Goal: Information Seeking & Learning: Find specific fact

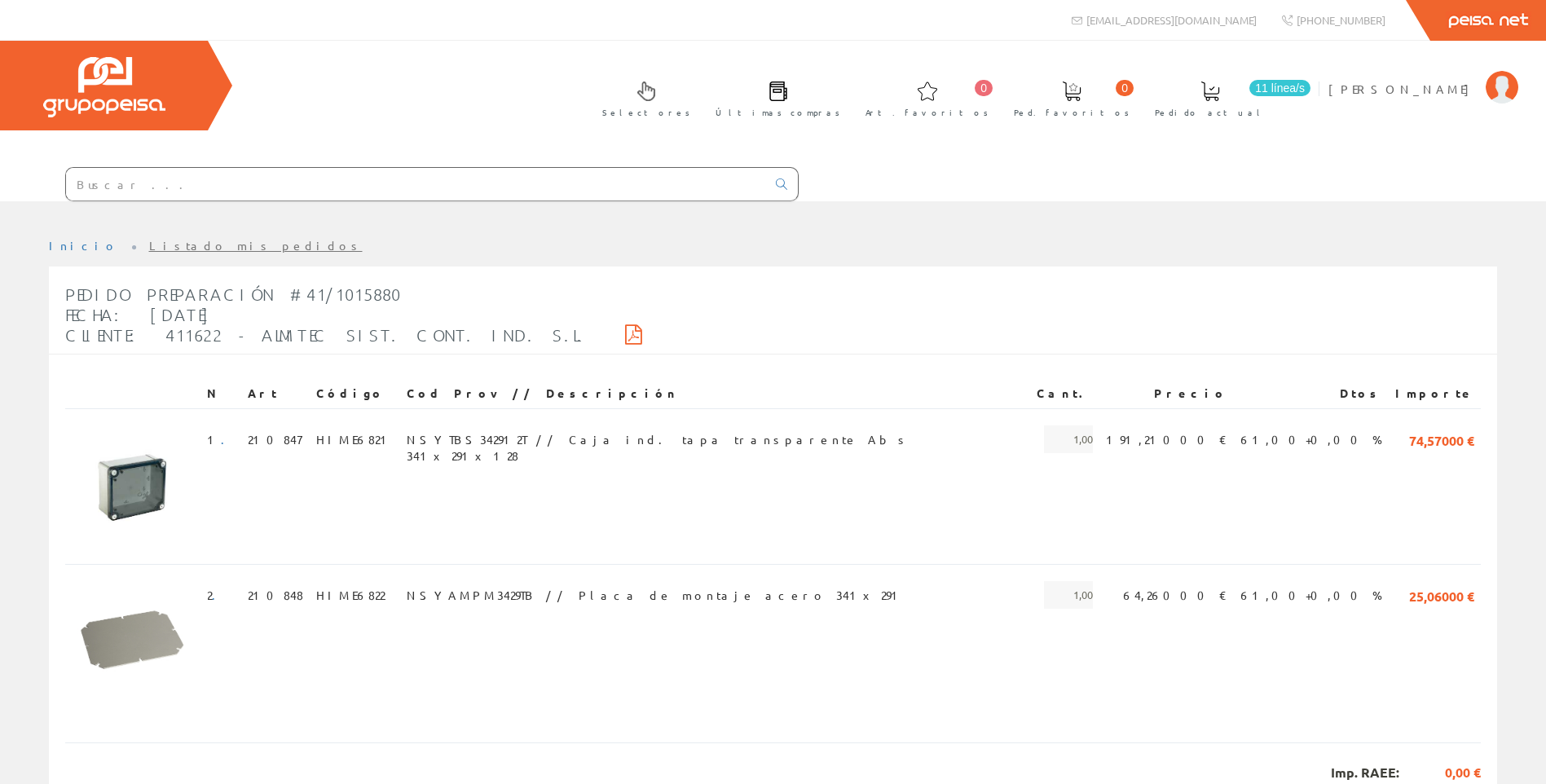
click at [170, 188] on input "text" at bounding box center [416, 184] width 700 height 33
paste input "83859"
type input "83859"
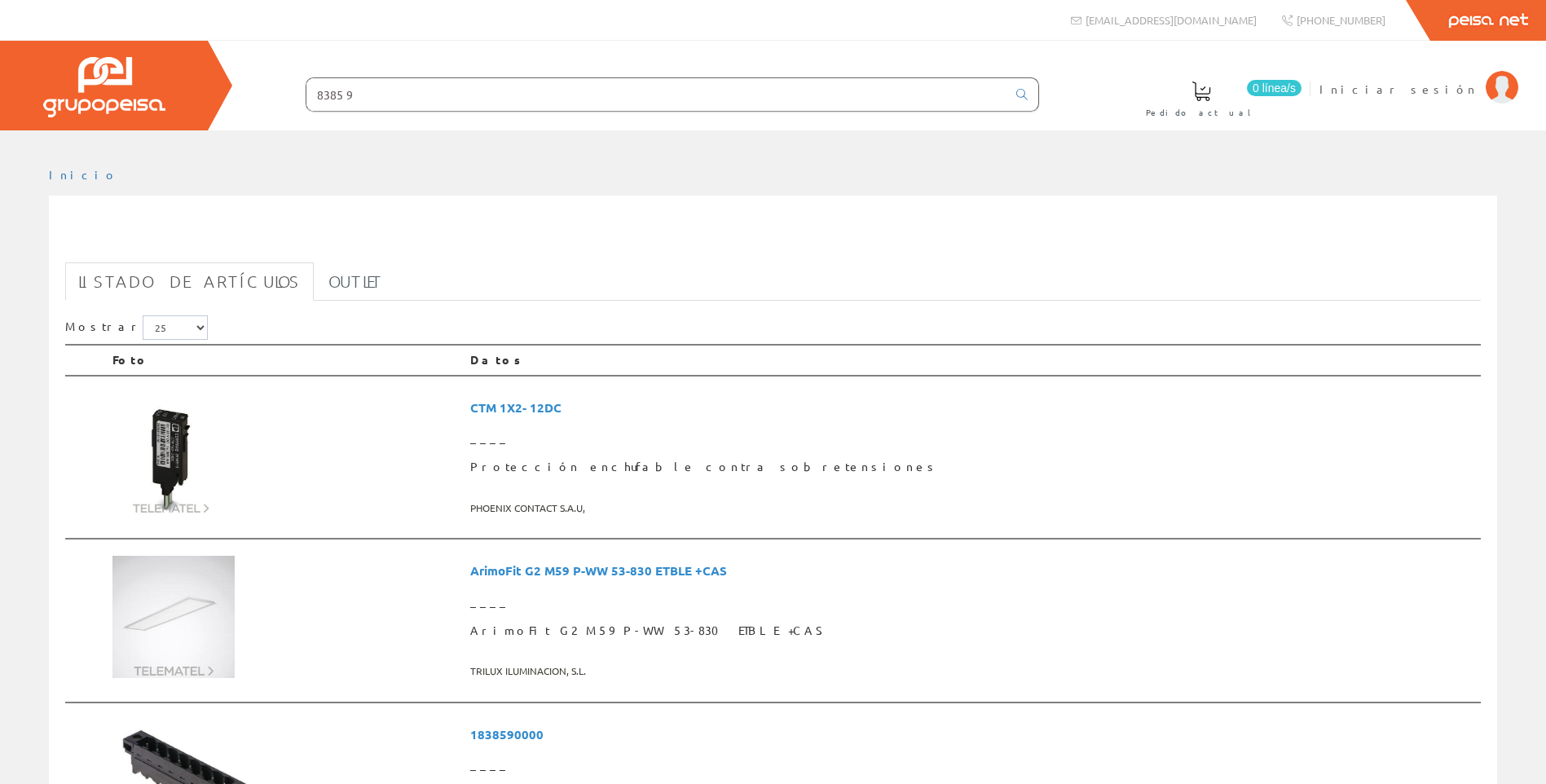
drag, startPoint x: 378, startPoint y: 97, endPoint x: 223, endPoint y: 66, distance: 158.1
click at [223, 66] on div "0 línea/s Pedido actual Iniciar sesión" at bounding box center [773, 85] width 1546 height 90
type input "829"
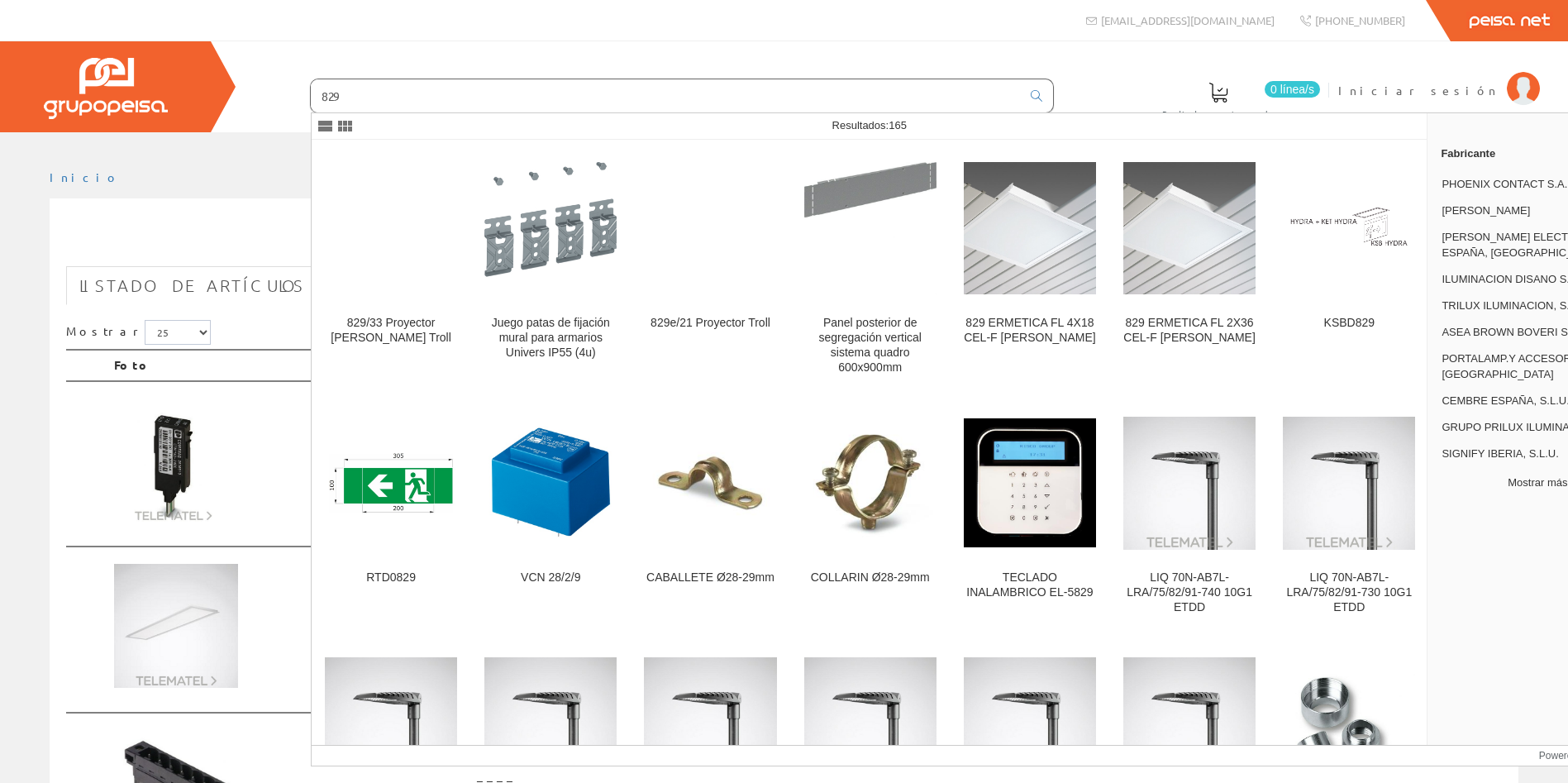
click at [1540, 484] on button "Mostrar más…" at bounding box center [1543, 483] width 217 height 27
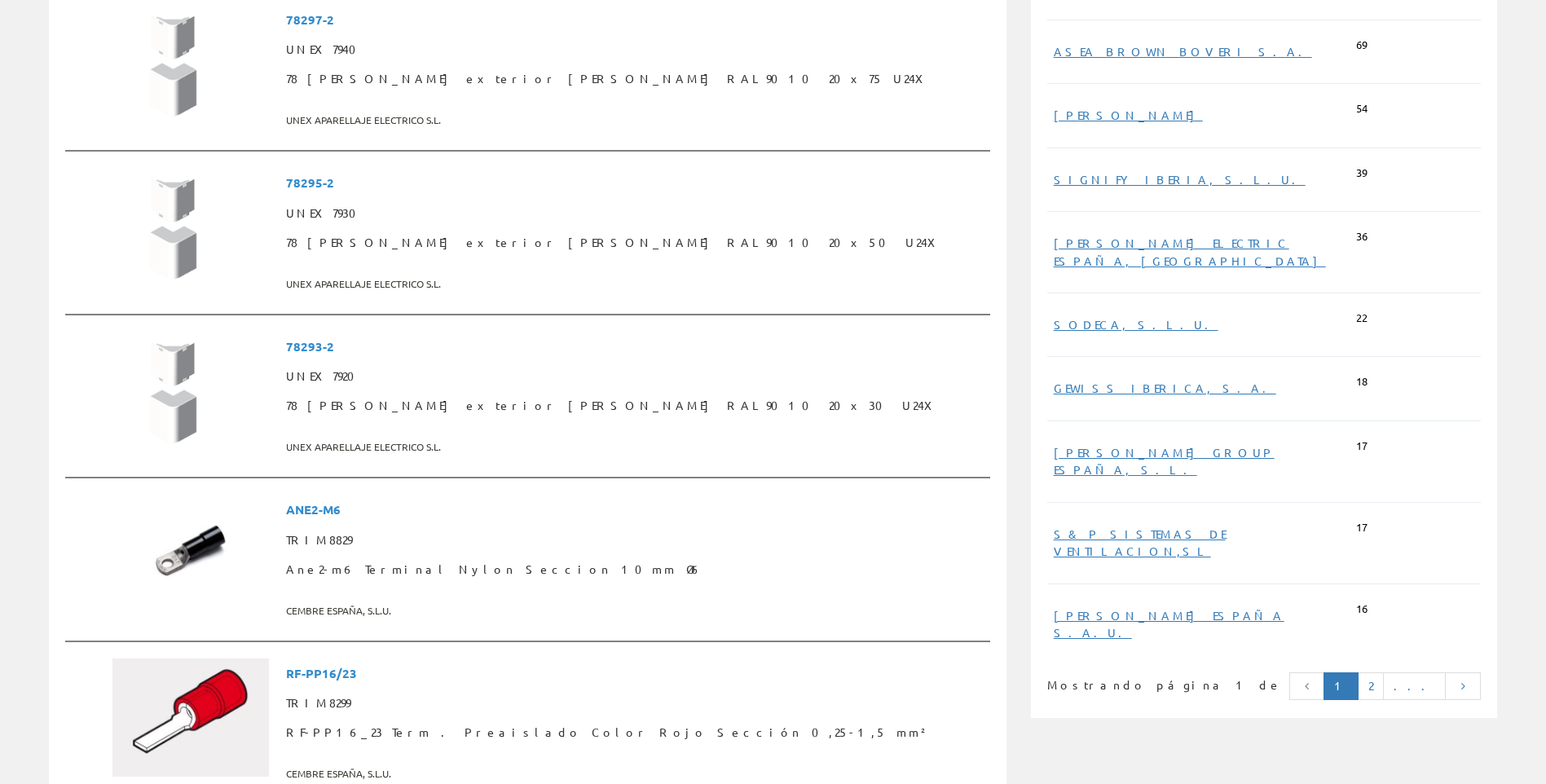
scroll to position [733, 0]
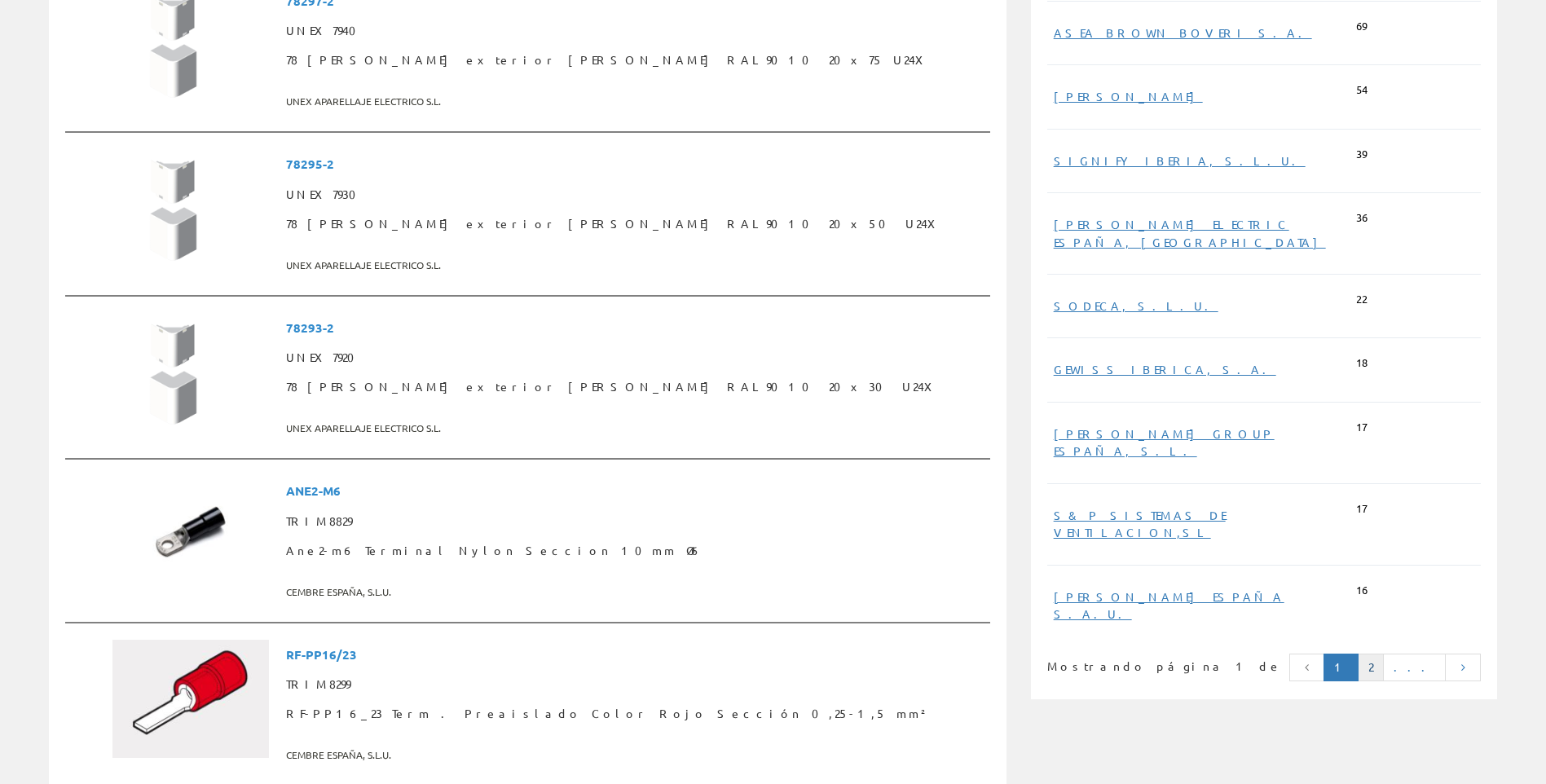
click at [1383, 653] on link "2" at bounding box center [1370, 666] width 26 height 28
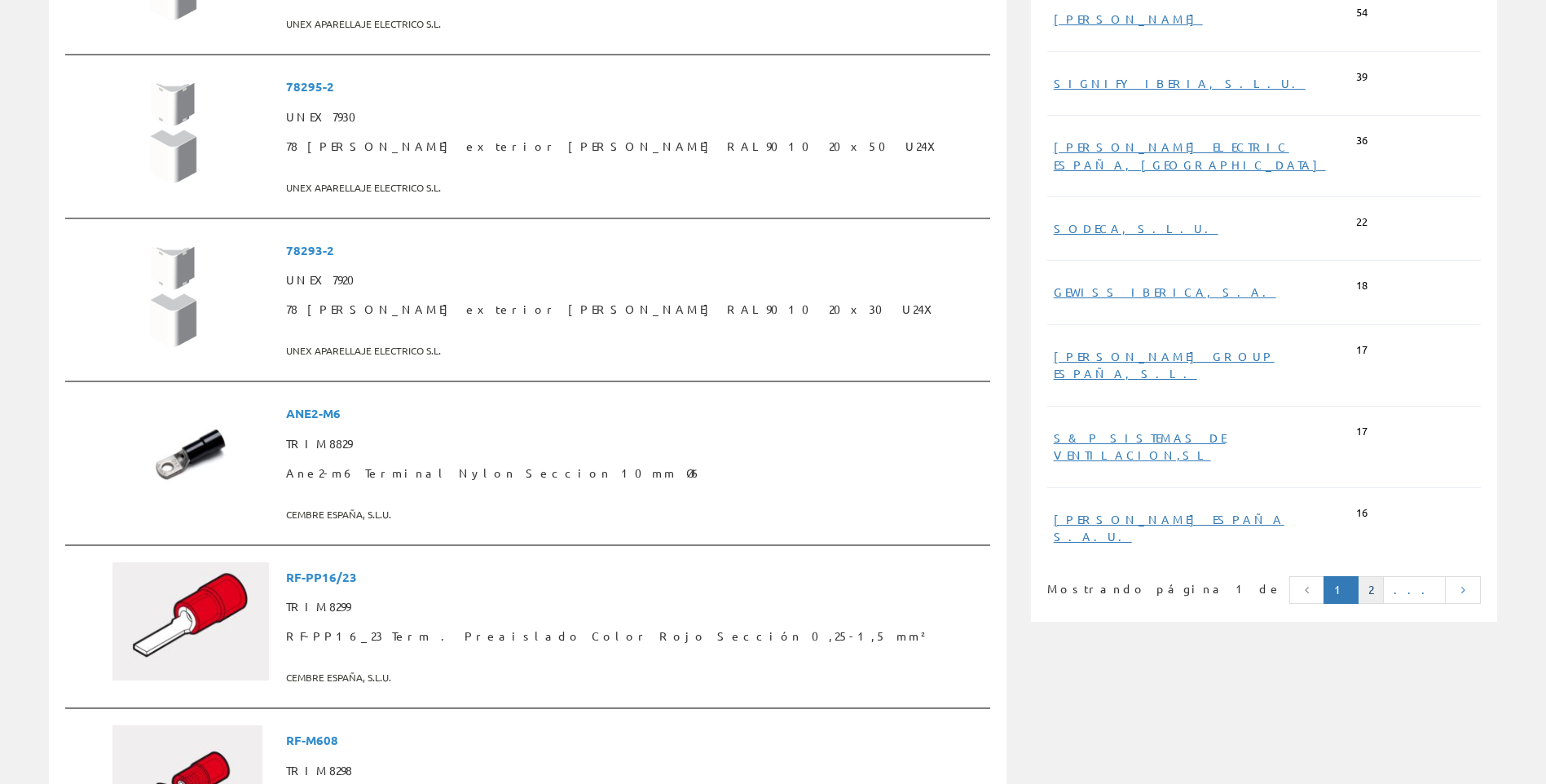
scroll to position [815, 0]
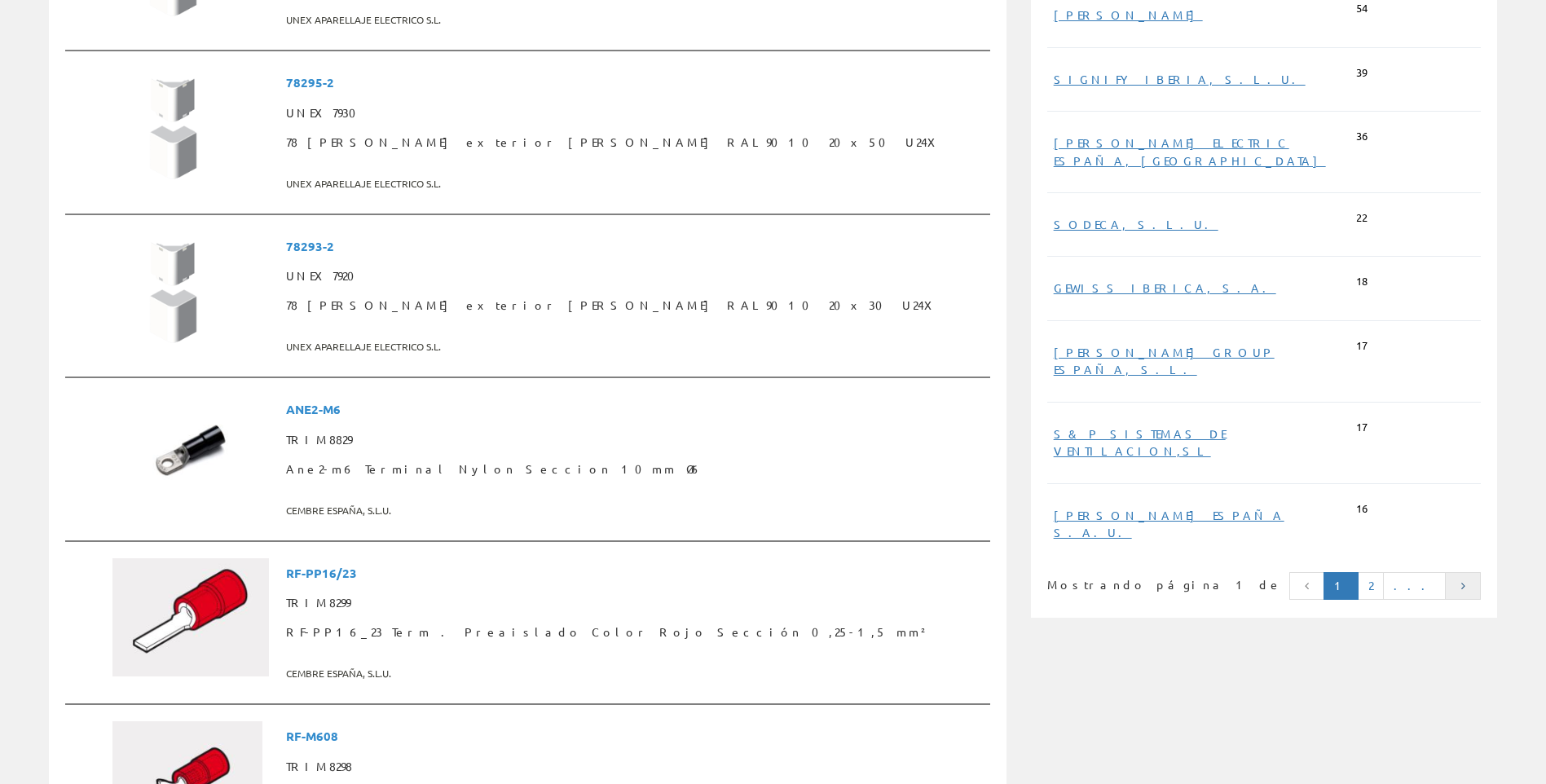
click at [1467, 580] on icon at bounding box center [1462, 586] width 14 height 12
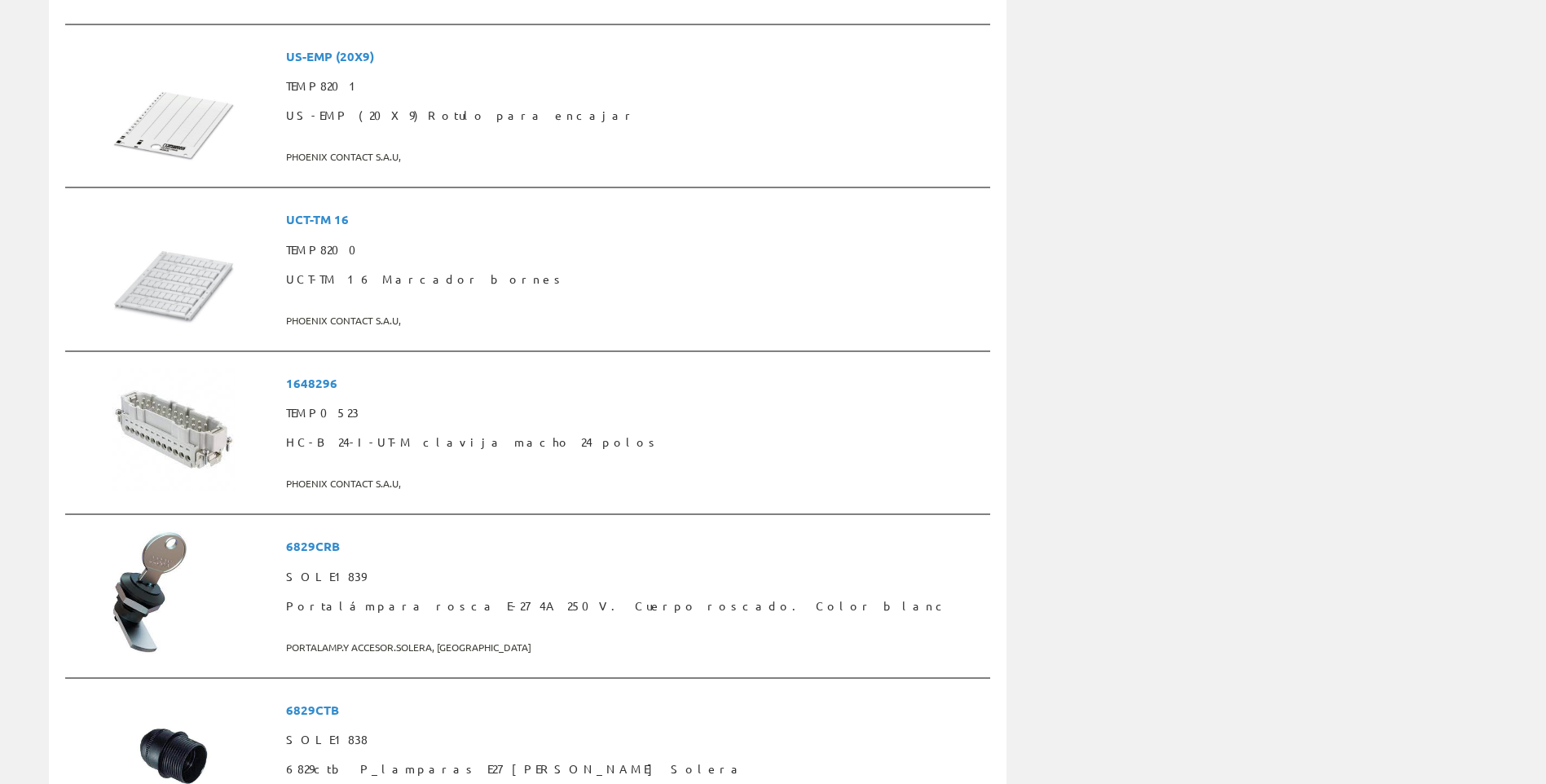
scroll to position [2200, 0]
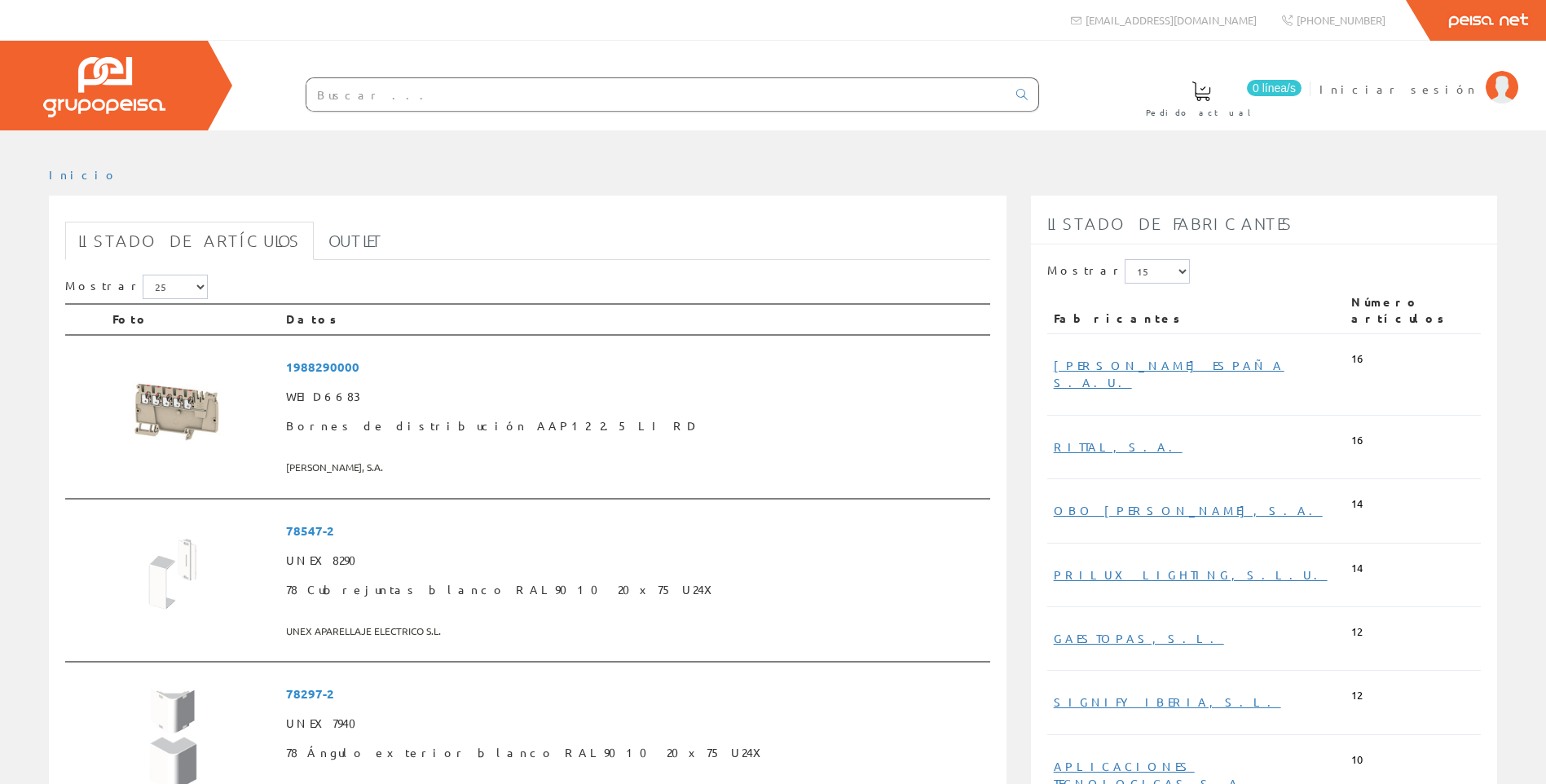
click at [419, 104] on input "text" at bounding box center [656, 94] width 700 height 33
paste input "248.1697"
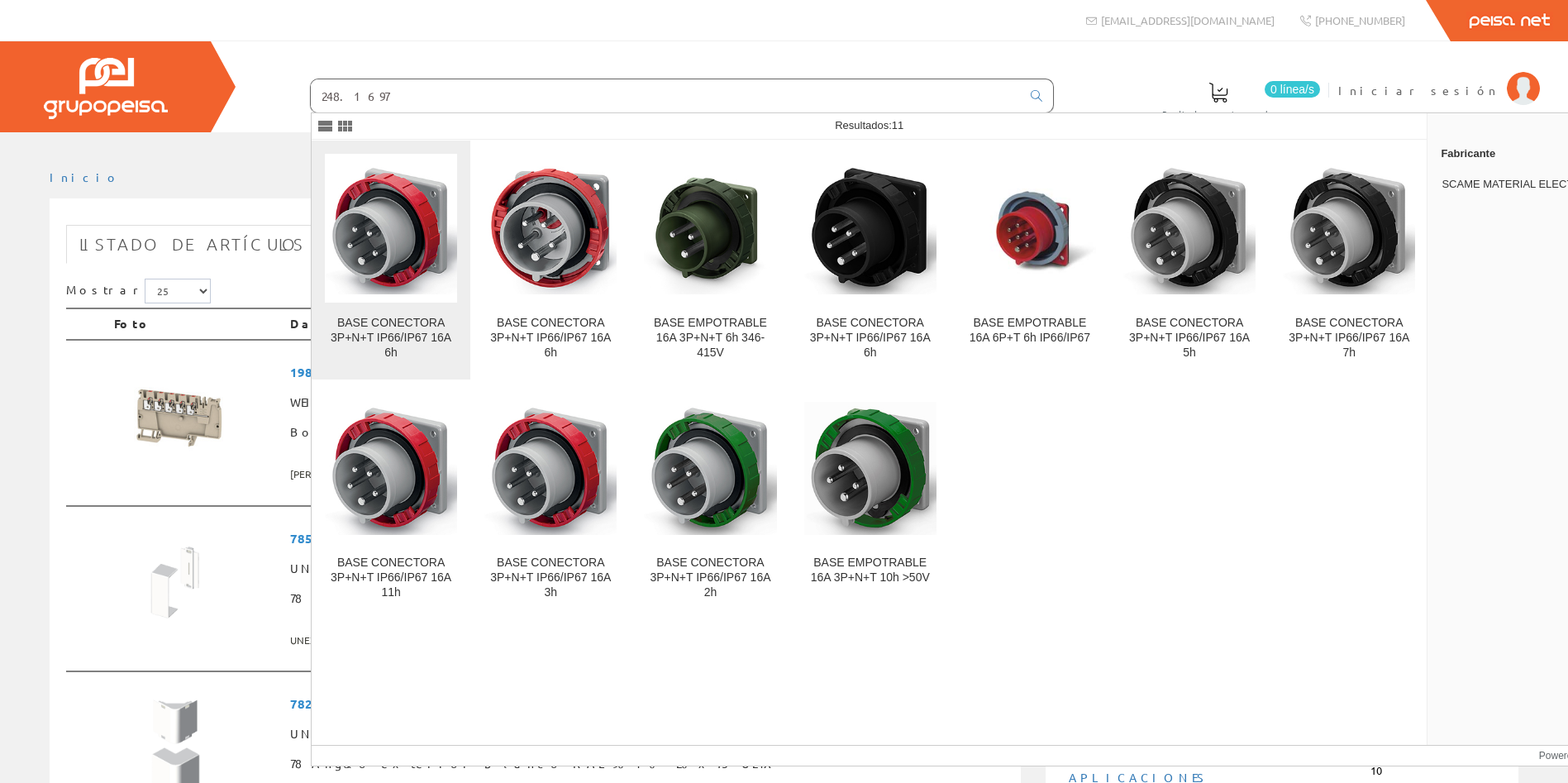
type input "248.1697"
click at [374, 249] on img at bounding box center [390, 228] width 132 height 132
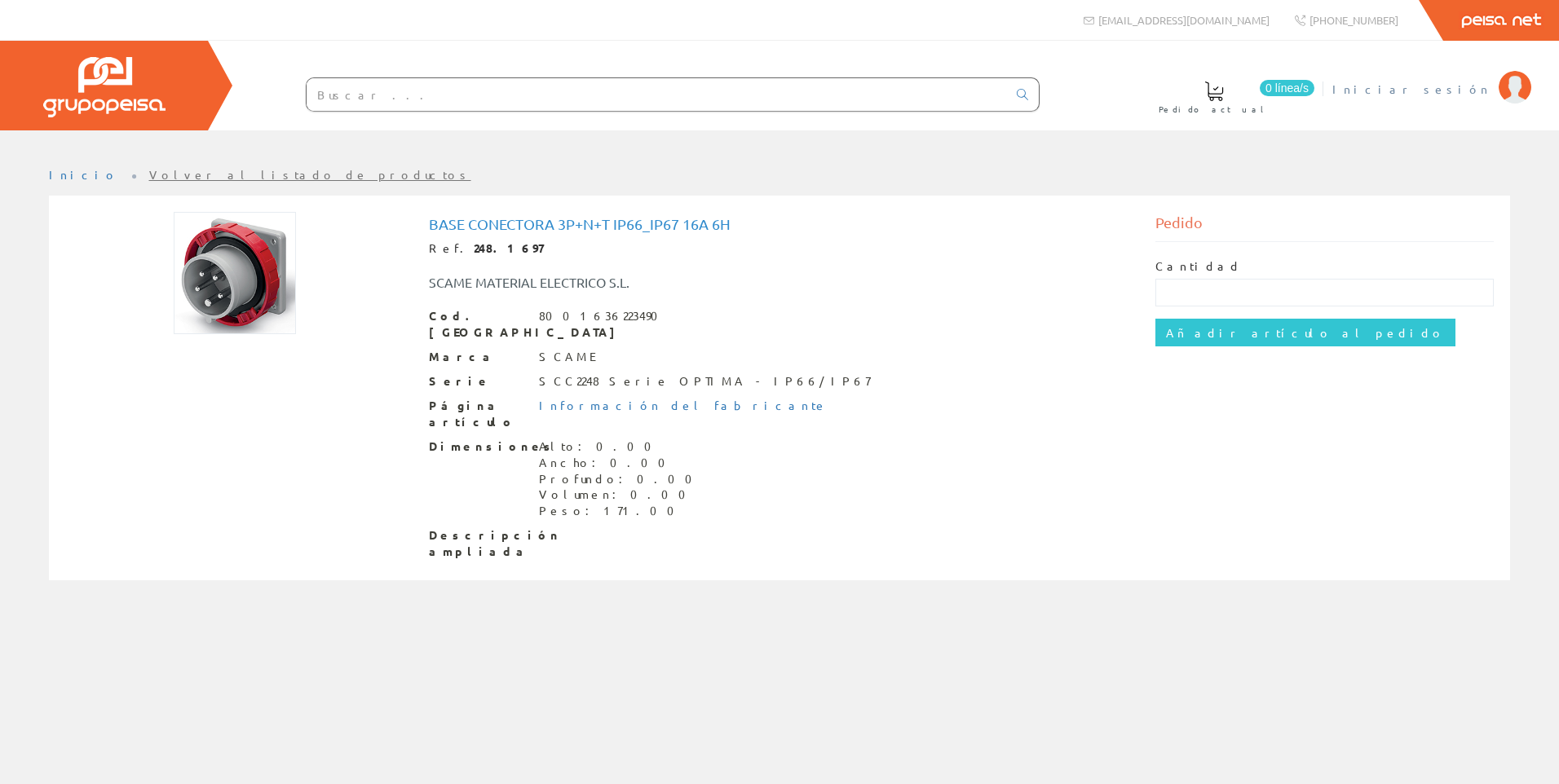
click at [1447, 90] on span "Iniciar sesión" at bounding box center [1411, 89] width 158 height 16
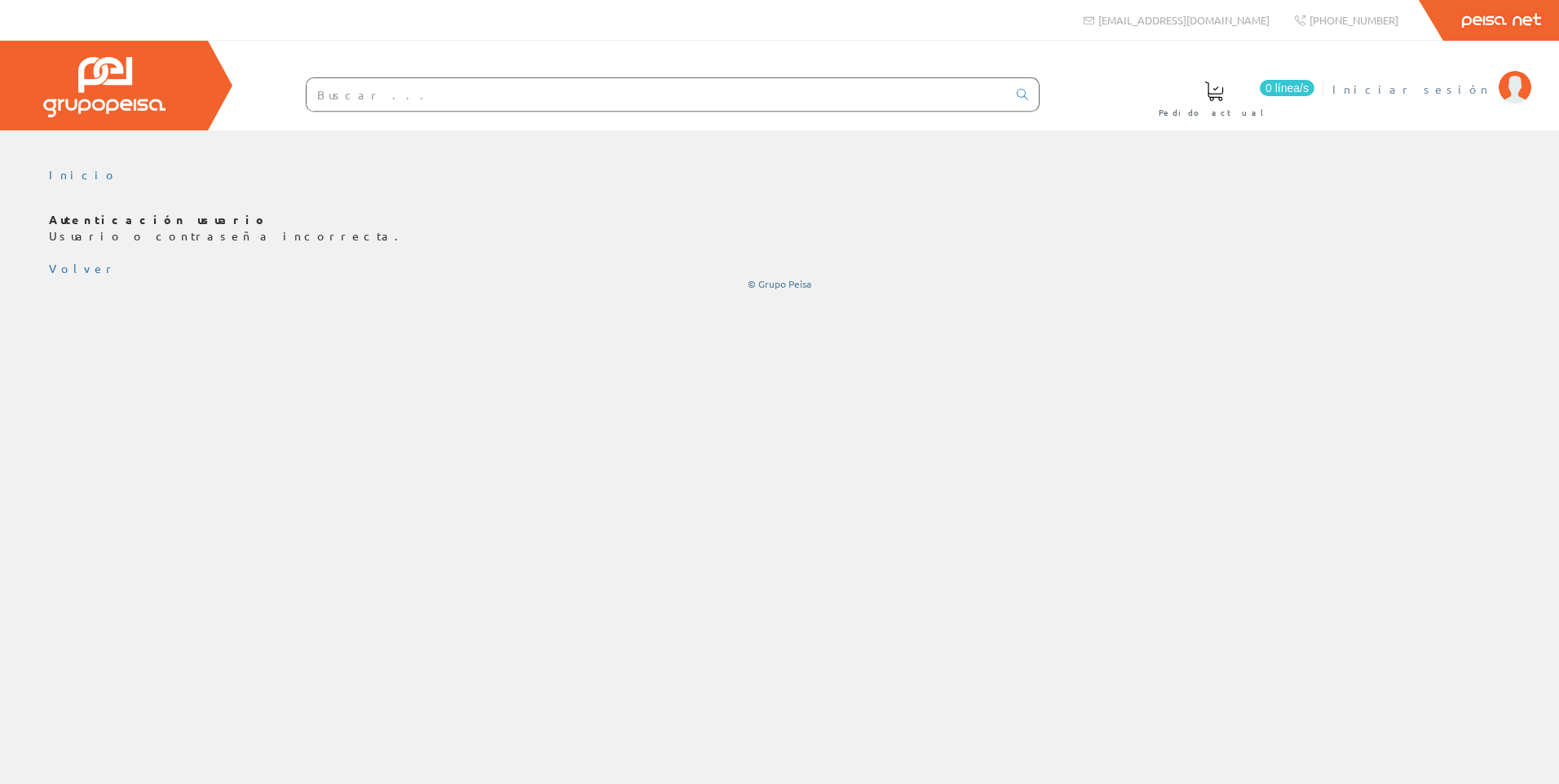
click at [1474, 92] on span "Iniciar sesión" at bounding box center [1411, 89] width 158 height 16
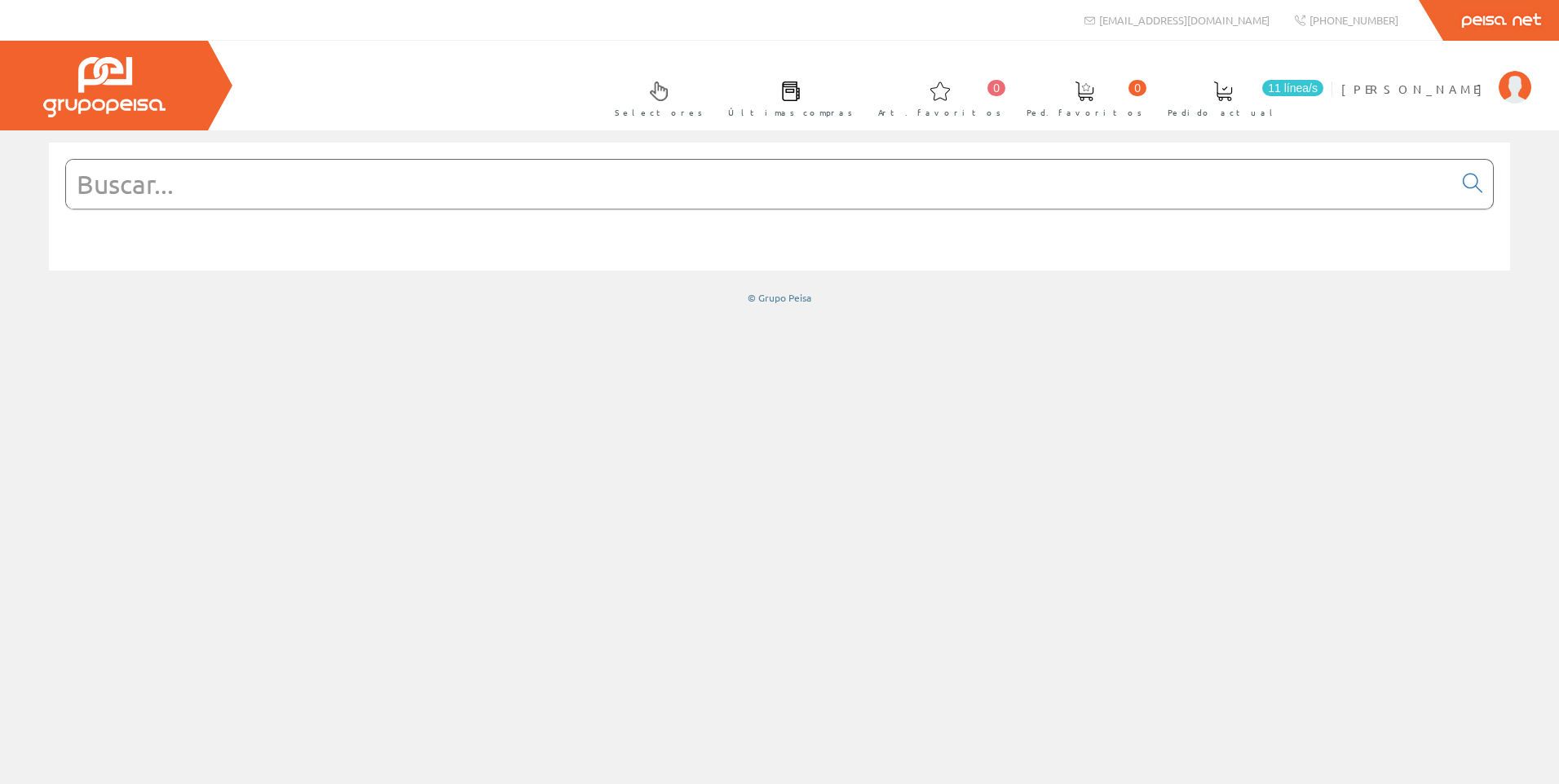
click at [1044, 210] on form at bounding box center [780, 208] width 1428 height 99
click at [1008, 178] on input "text" at bounding box center [759, 184] width 1387 height 49
paste input "248.1697"
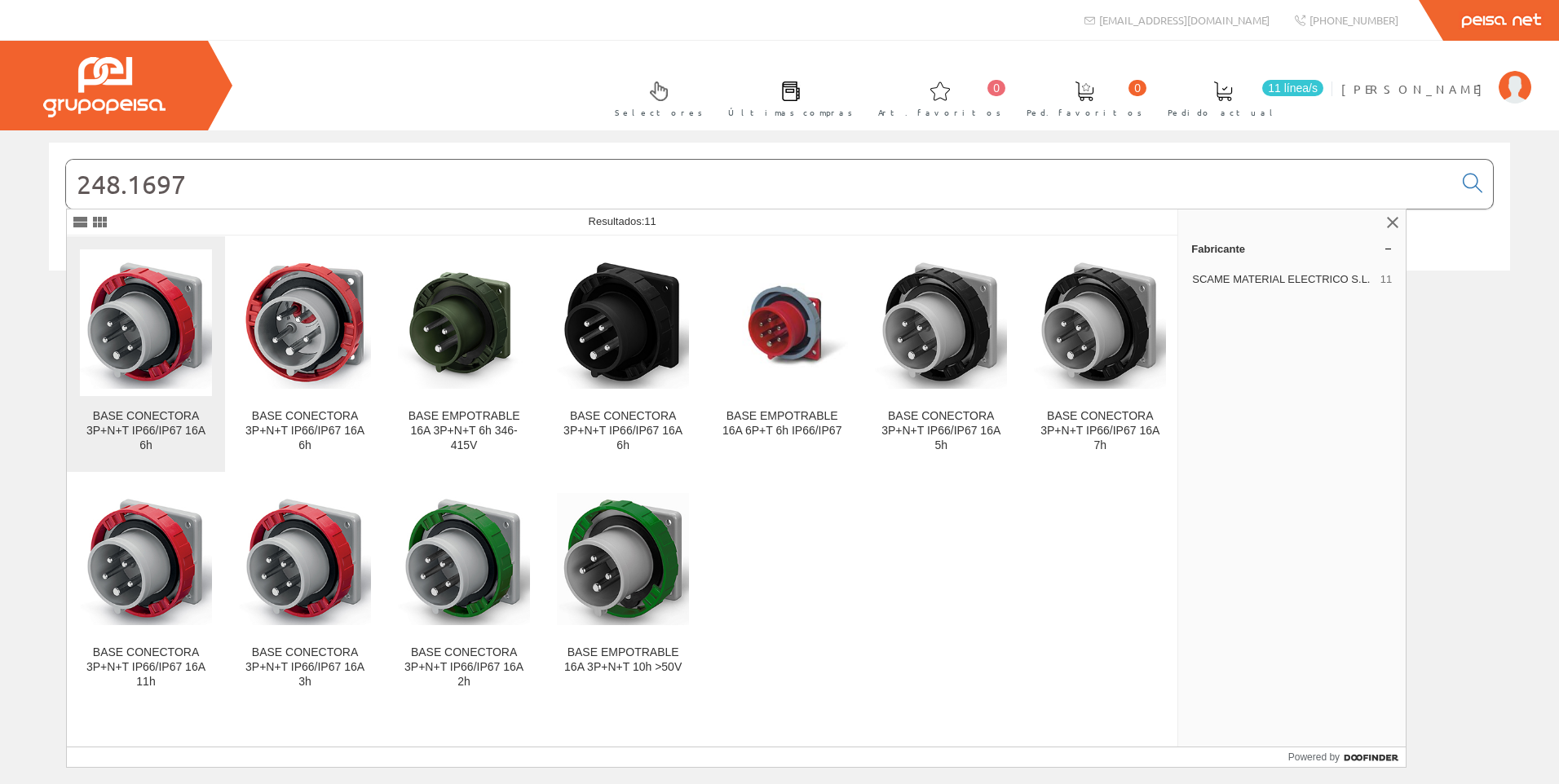
type input "248.1697"
click at [151, 340] on img at bounding box center [145, 322] width 132 height 132
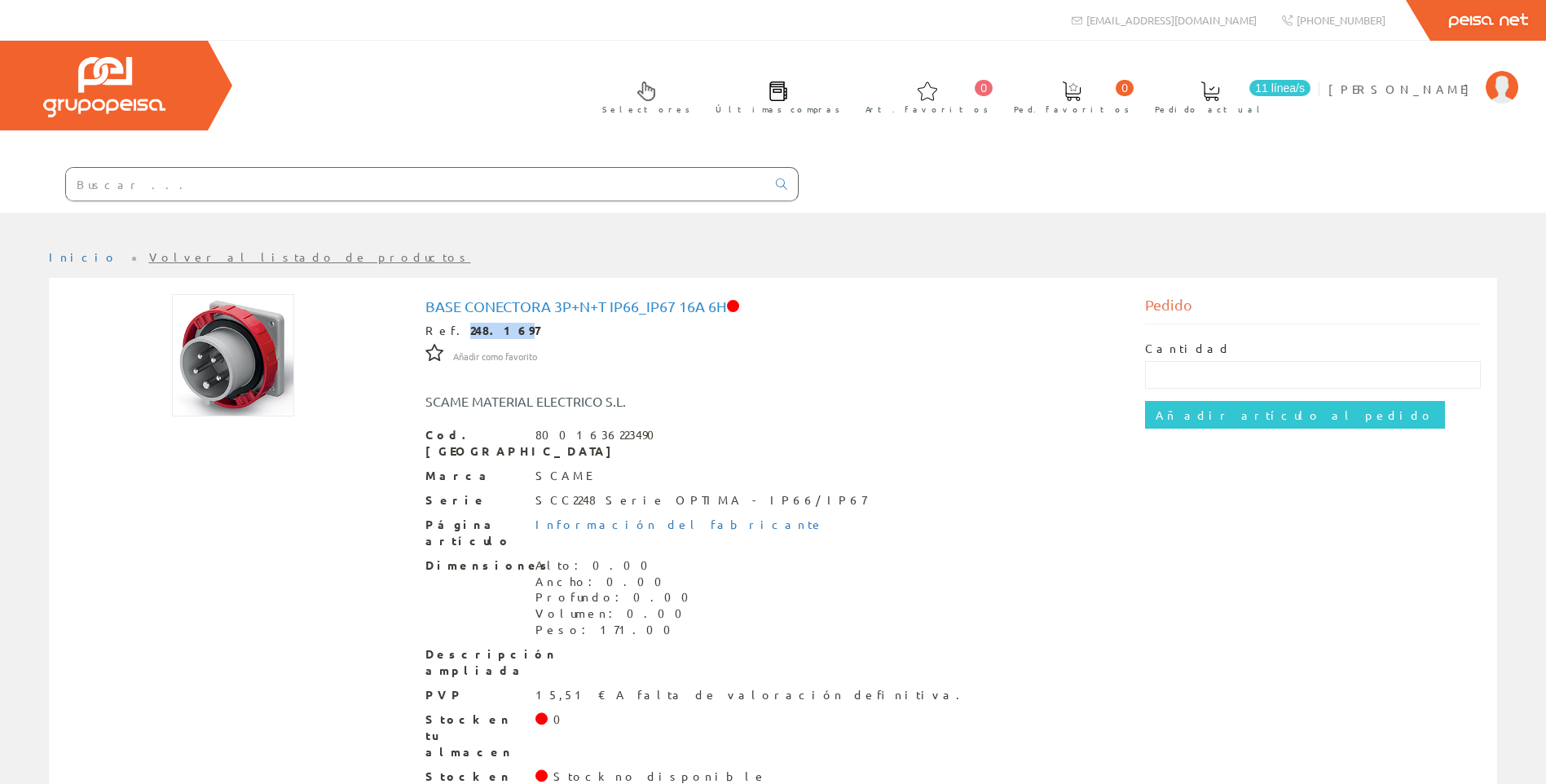
drag, startPoint x: 448, startPoint y: 327, endPoint x: 490, endPoint y: 330, distance: 42.1
click at [490, 330] on strong "248.1697" at bounding box center [505, 329] width 69 height 14
drag, startPoint x: 490, startPoint y: 330, endPoint x: 516, endPoint y: 336, distance: 26.7
click at [516, 336] on div "Ref. 248.1697" at bounding box center [773, 330] width 695 height 16
click at [366, 172] on input "text" at bounding box center [416, 184] width 700 height 33
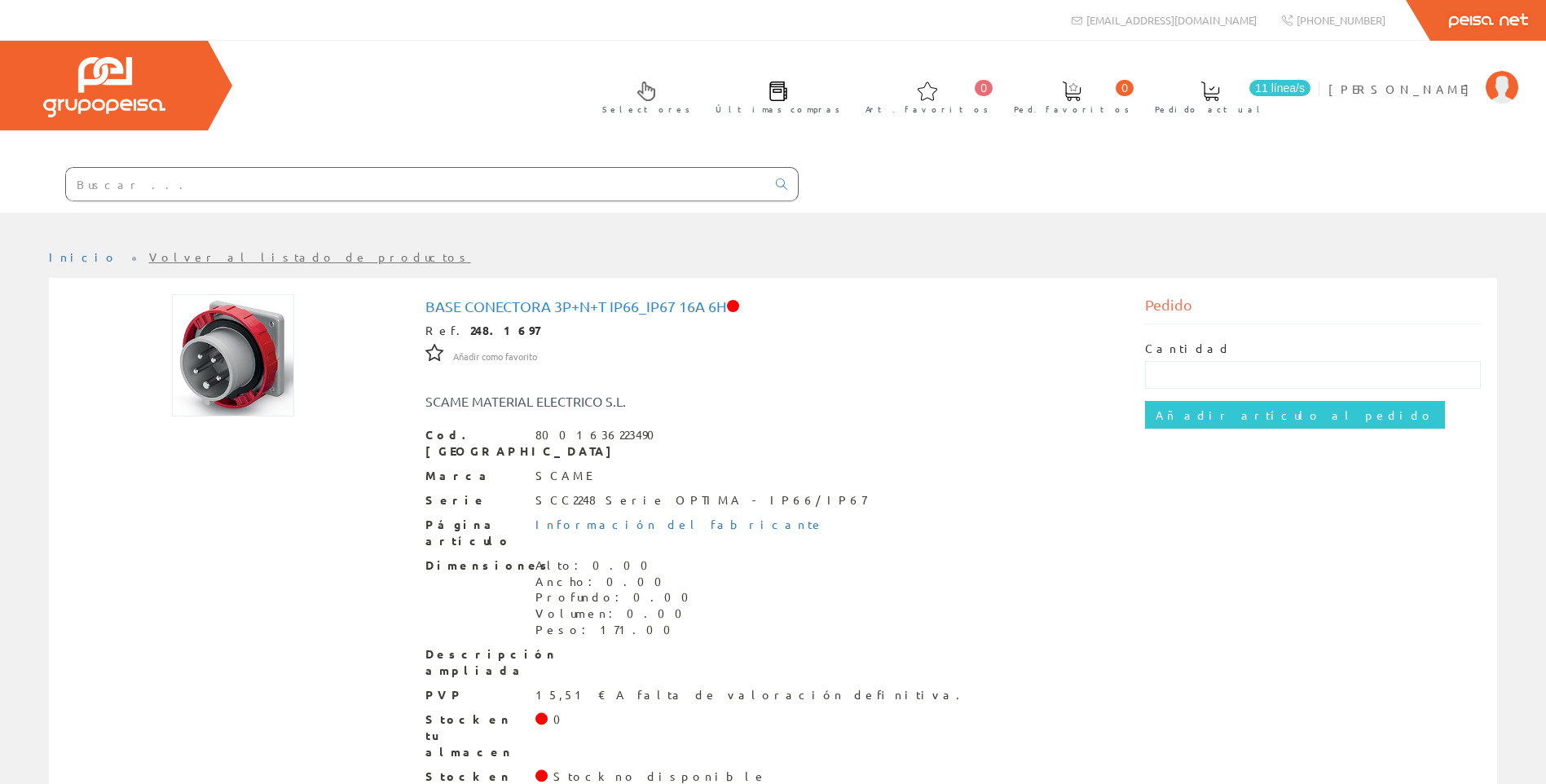
paste input "248.1697RV"
type input "248.1697RV"
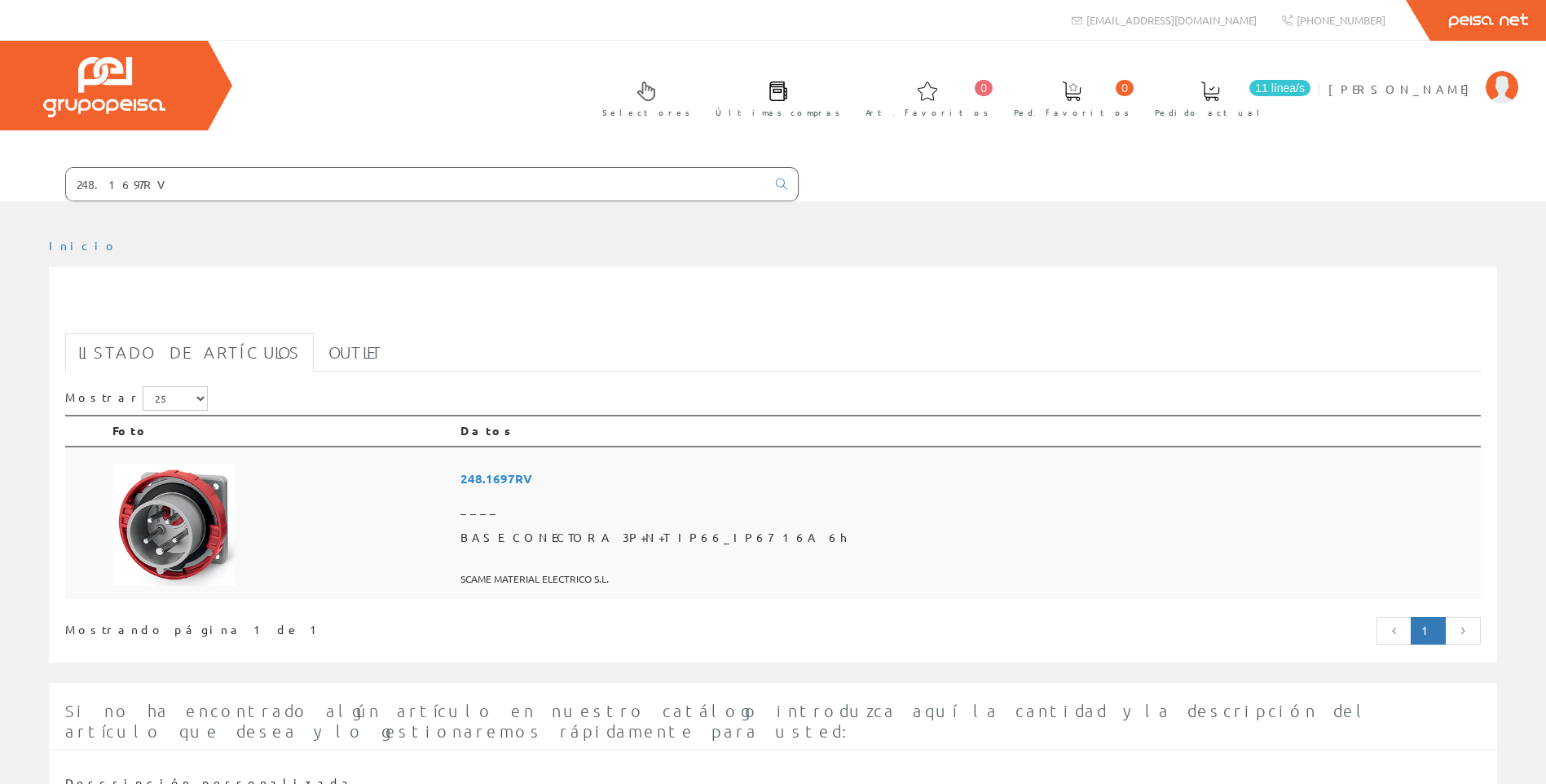
click at [661, 481] on span "248.1697RV" at bounding box center [967, 478] width 1013 height 30
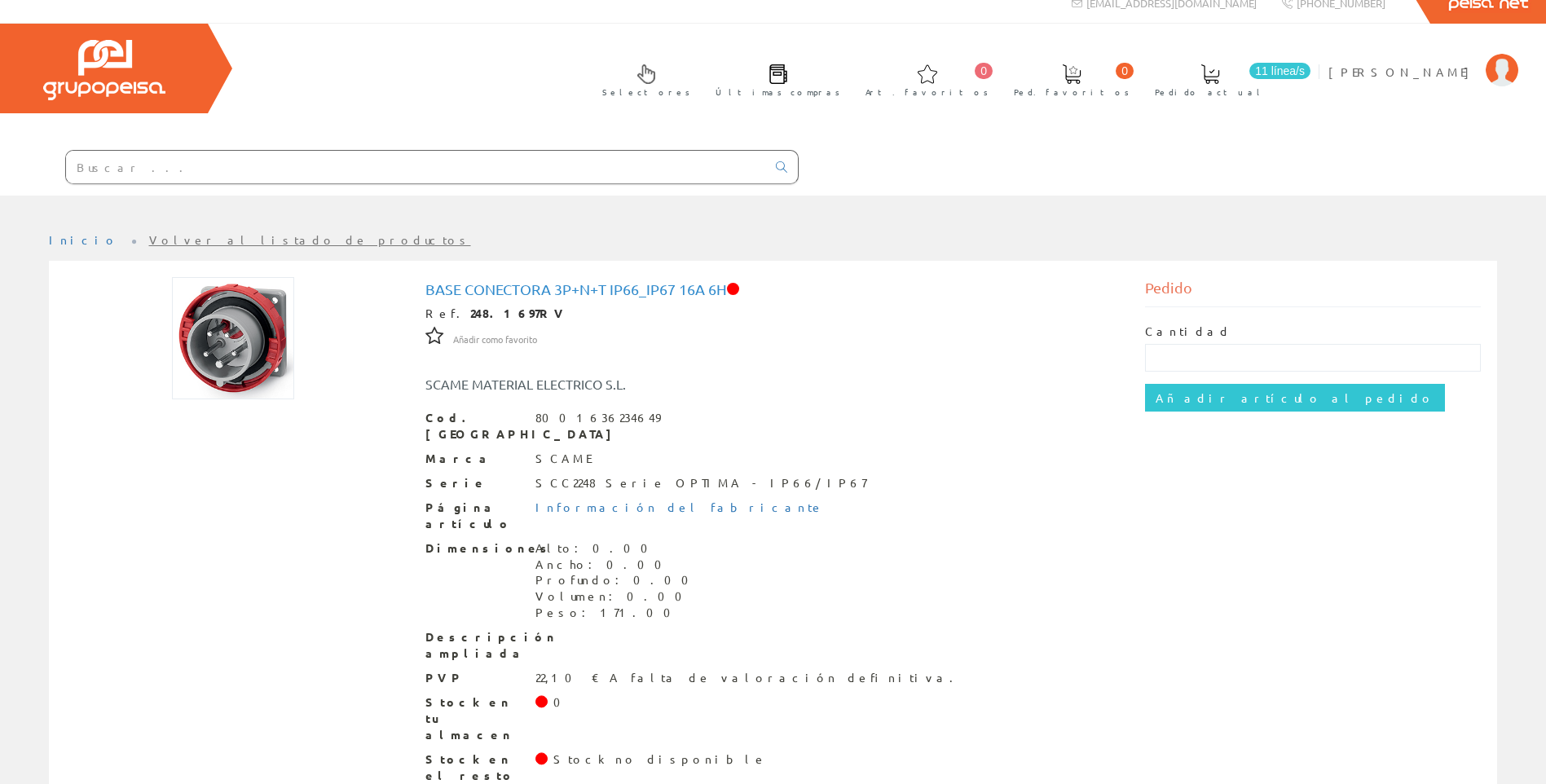
scroll to position [22, 0]
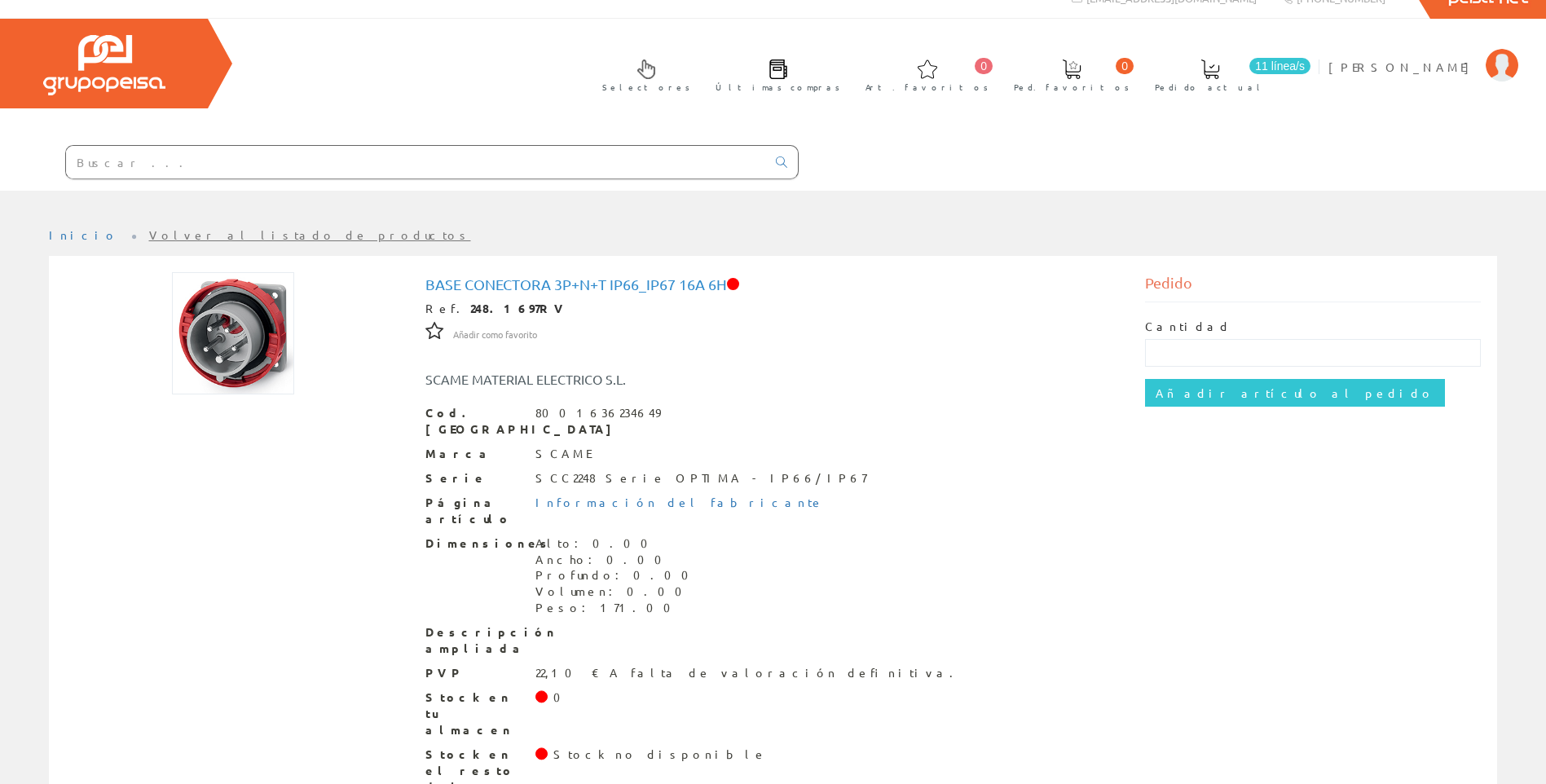
click at [135, 163] on input "text" at bounding box center [416, 162] width 700 height 33
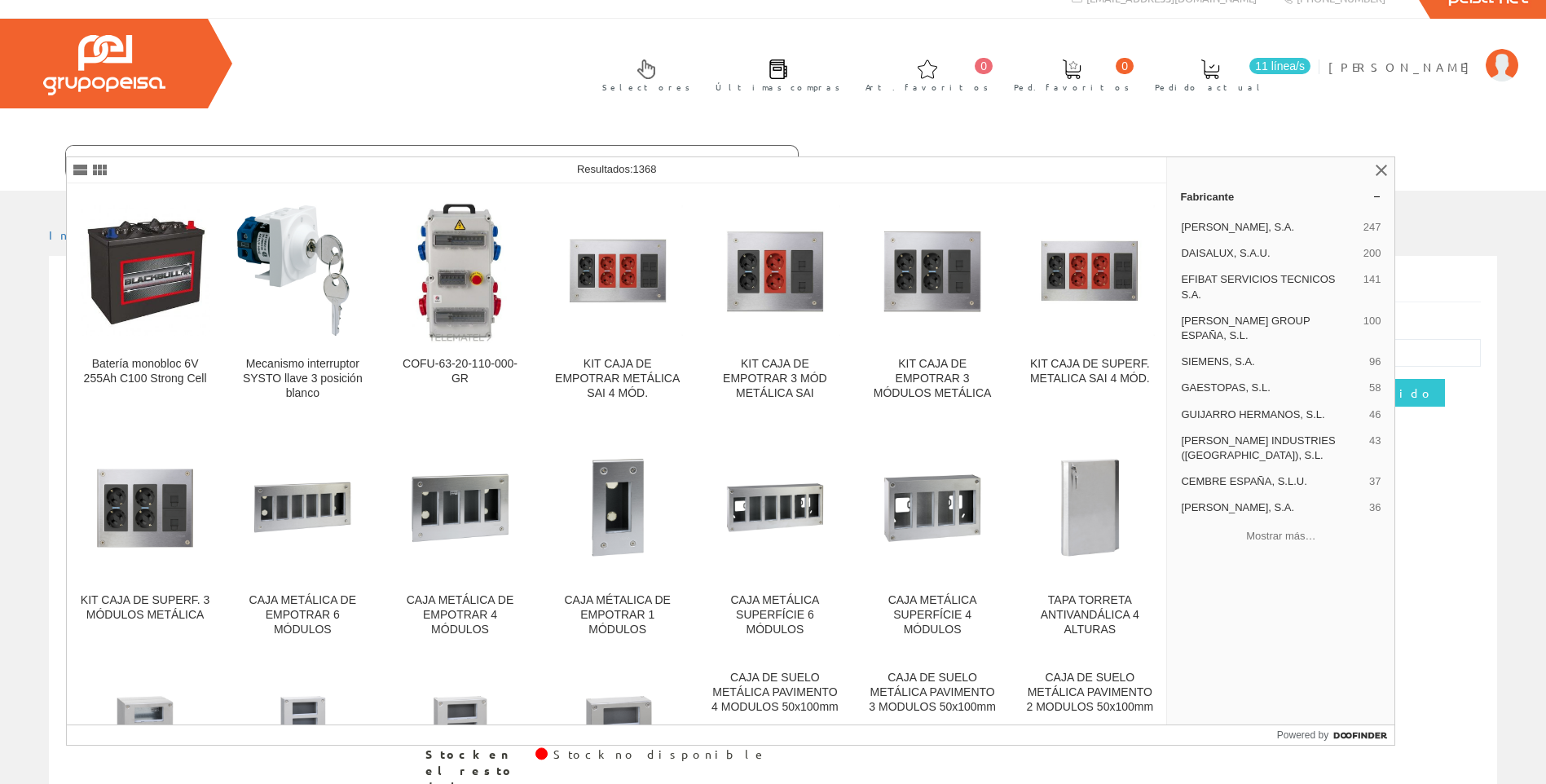
type input "03612"
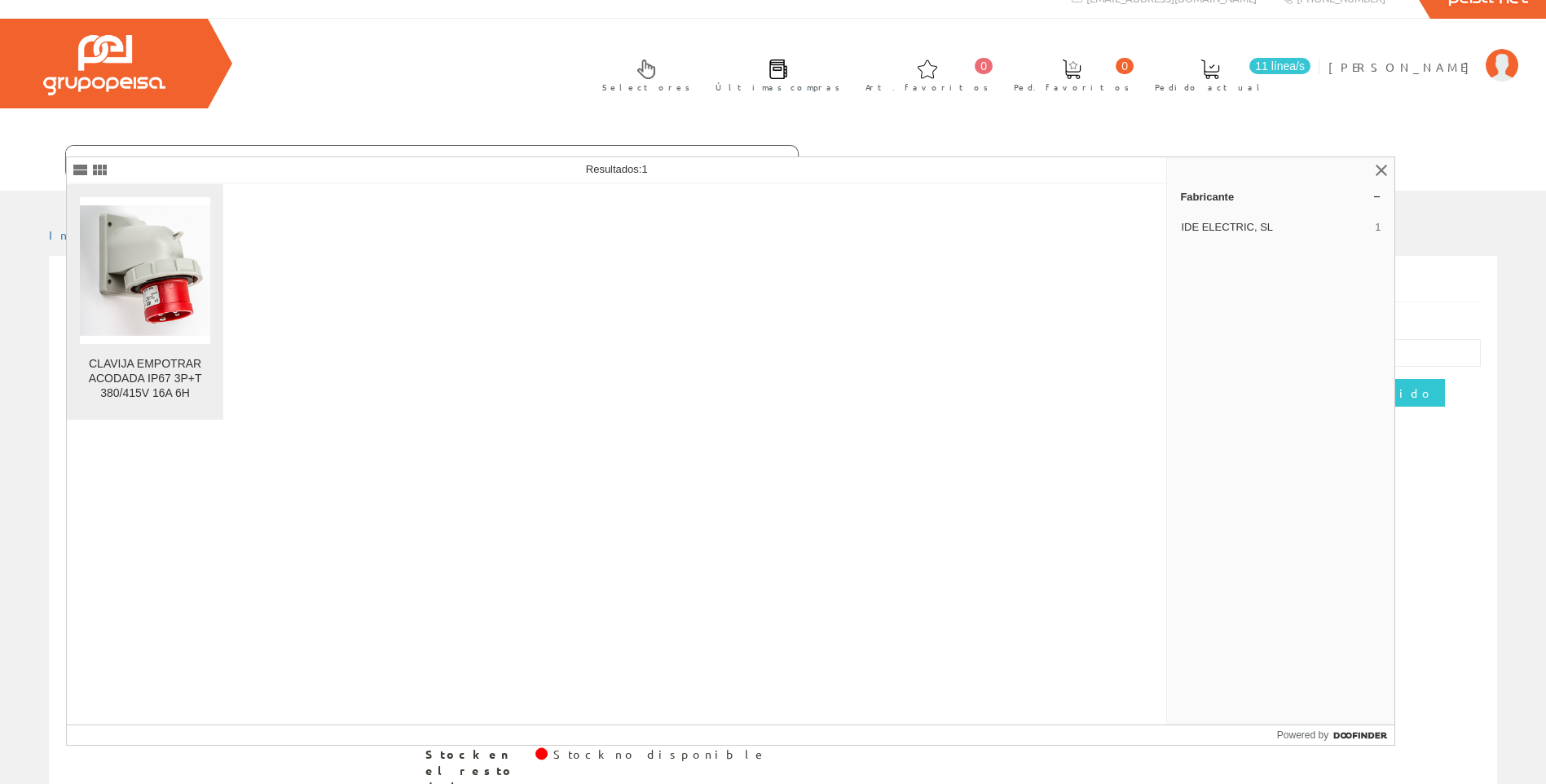
click at [109, 232] on img at bounding box center [144, 270] width 130 height 130
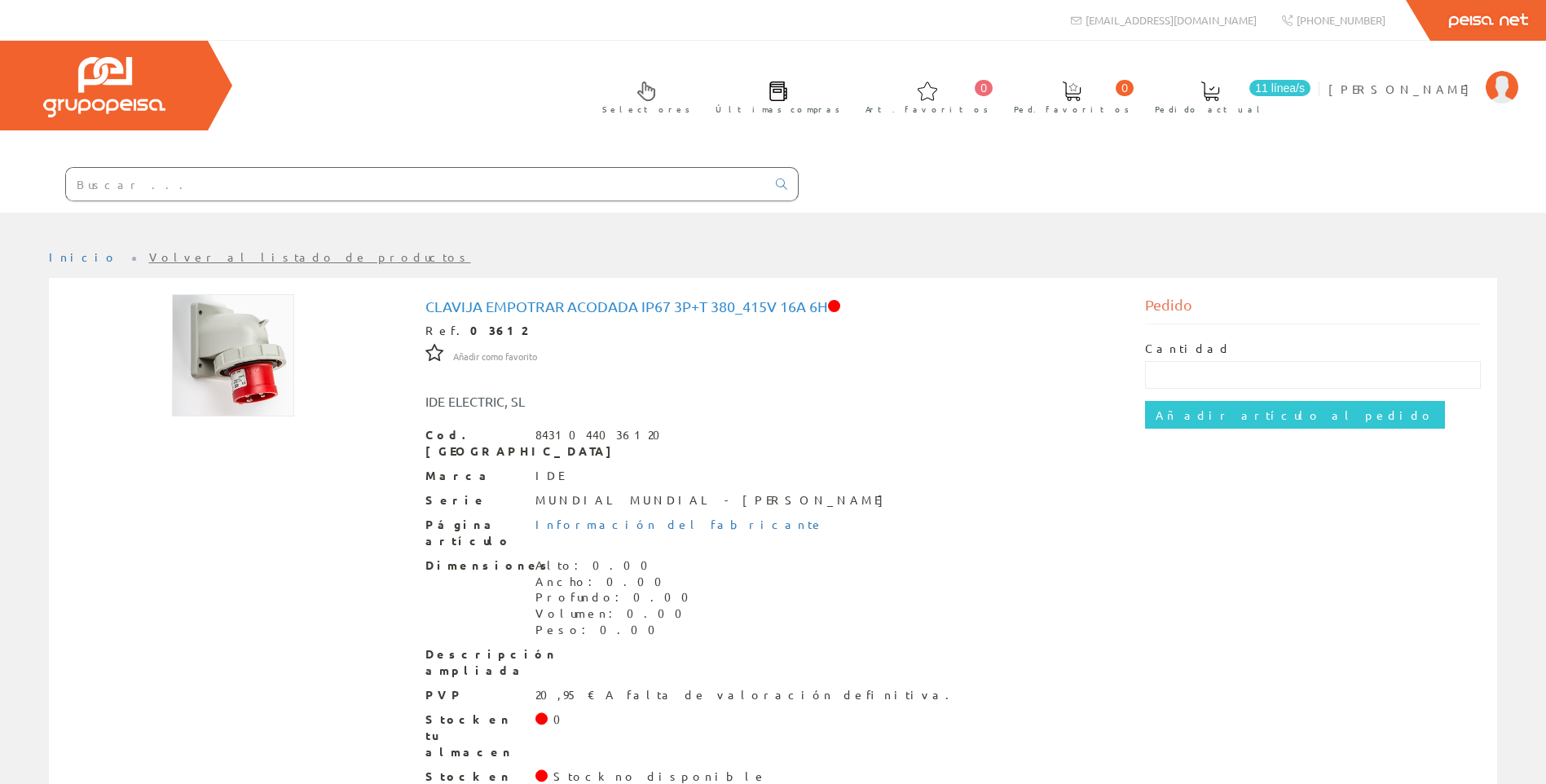
click at [230, 173] on input "text" at bounding box center [416, 184] width 700 height 33
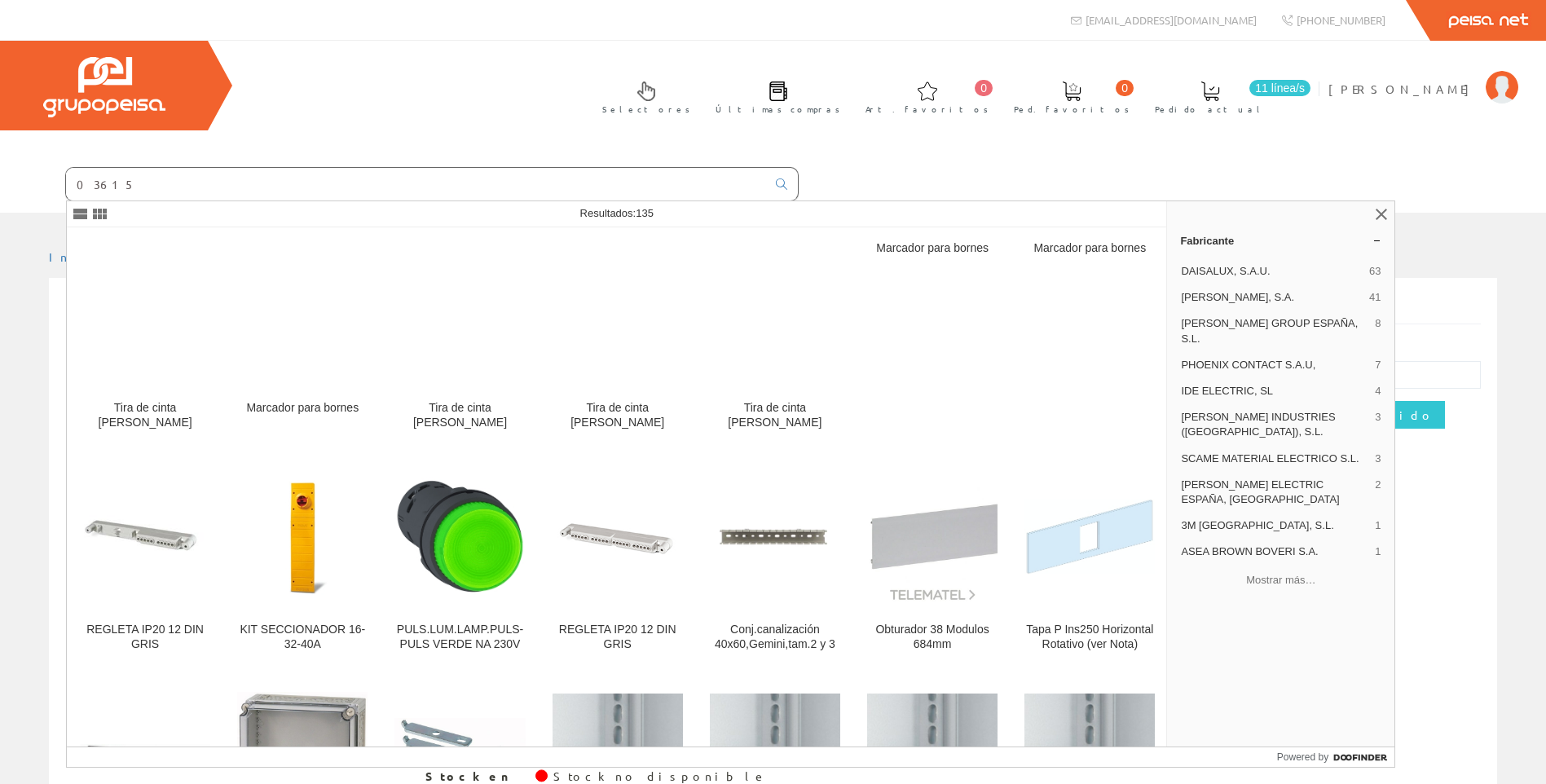
type input "03615"
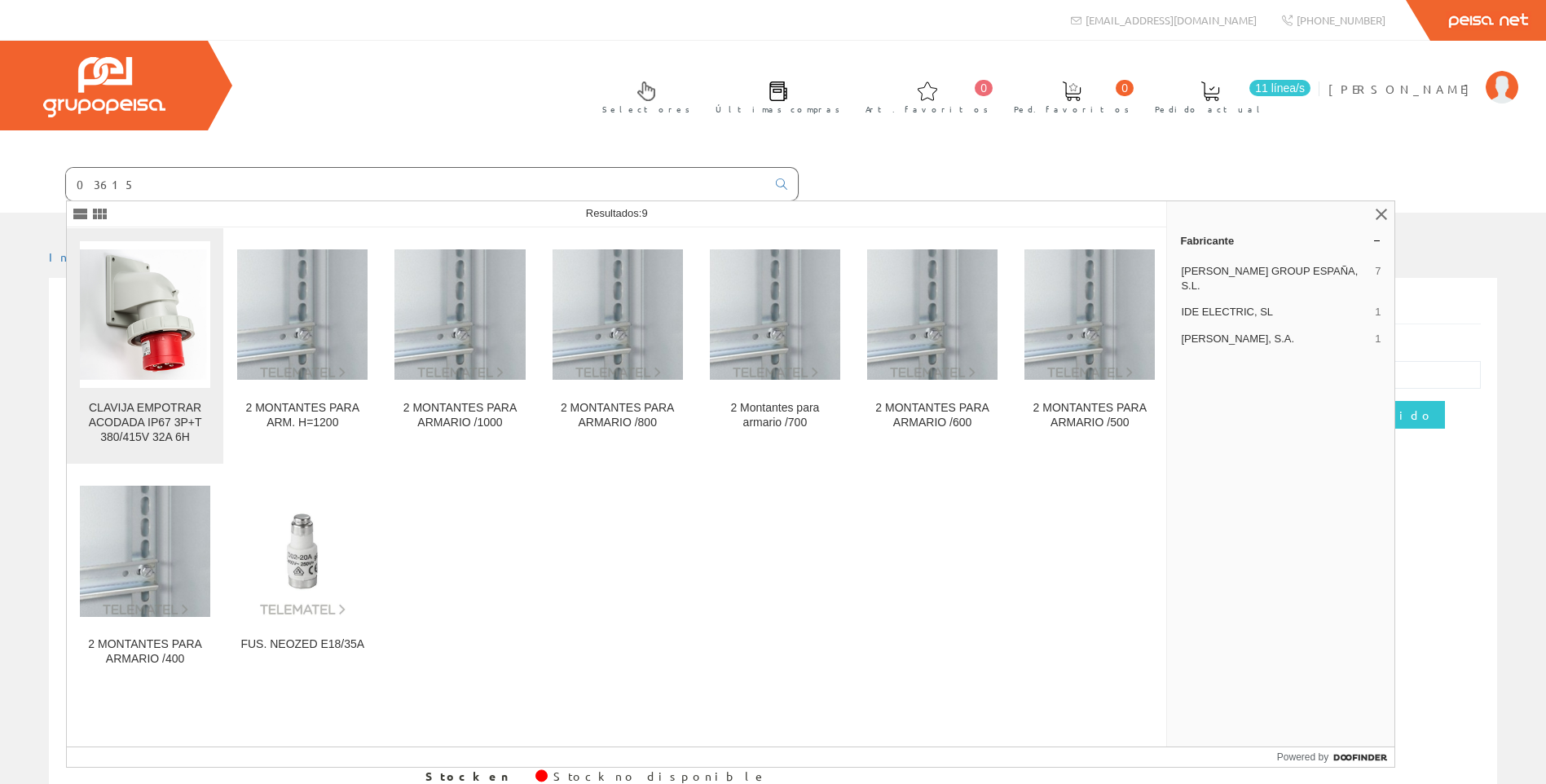
click at [133, 334] on img at bounding box center [144, 314] width 130 height 130
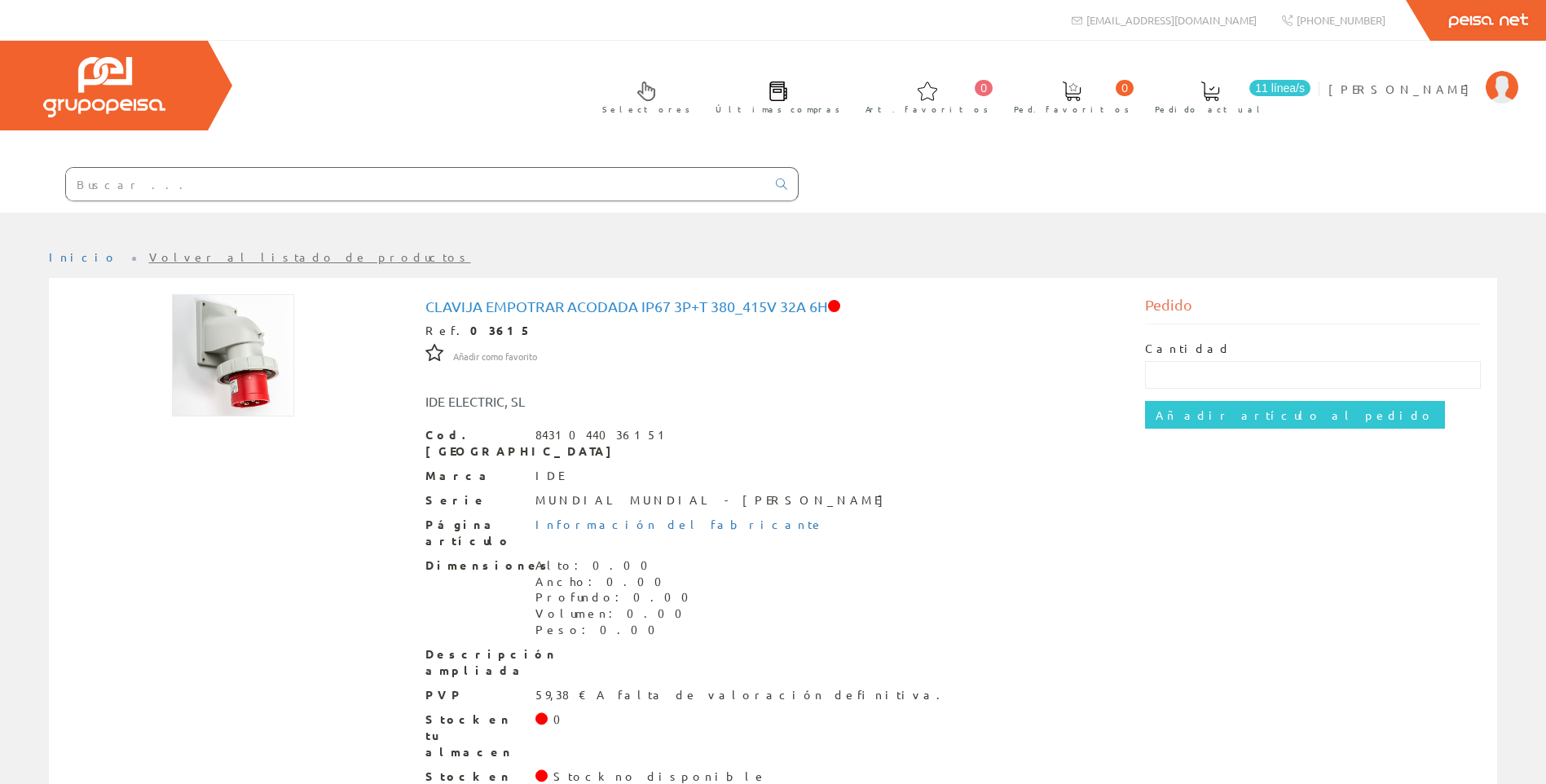
click at [401, 154] on div "Selectores Últimas compras 0 0" at bounding box center [773, 126] width 1546 height 172
click at [386, 170] on input "text" at bounding box center [416, 184] width 700 height 33
